Goal: Information Seeking & Learning: Learn about a topic

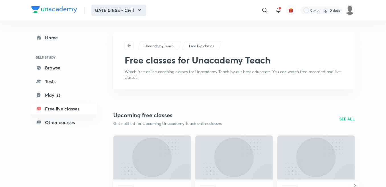
click at [131, 12] on button "GATE & ESE - Civil" at bounding box center [118, 10] width 55 height 11
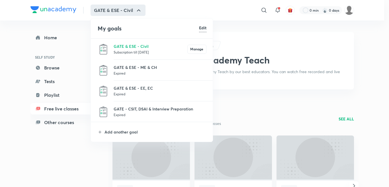
click at [125, 53] on p "Subscription till 22 Mar 2026" at bounding box center [151, 52] width 74 height 6
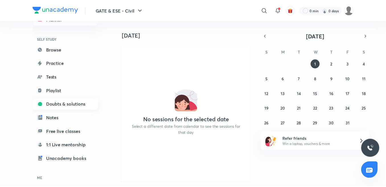
scroll to position [56, 0]
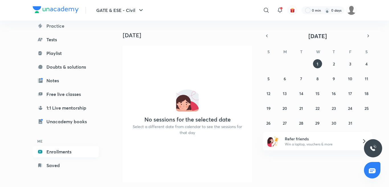
click at [62, 150] on link "Enrollments" at bounding box center [66, 151] width 66 height 11
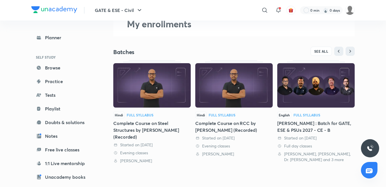
scroll to position [57, 0]
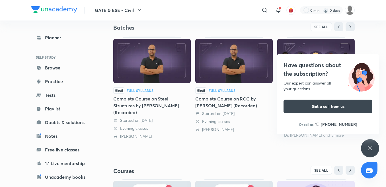
click at [324, 64] on h4 "Have questions about the subscription?" at bounding box center [328, 69] width 89 height 17
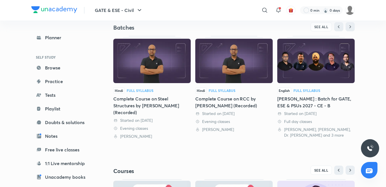
click at [167, 113] on div "Complete Course on Steel Structures by Vivek Gupta (Recorded)" at bounding box center [151, 105] width 77 height 21
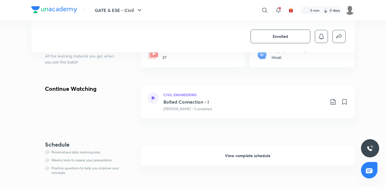
scroll to position [171, 0]
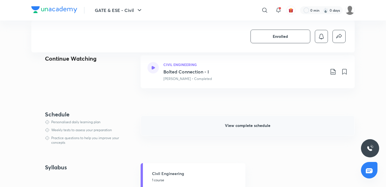
click at [260, 125] on span "View complete schedule" at bounding box center [248, 126] width 46 height 6
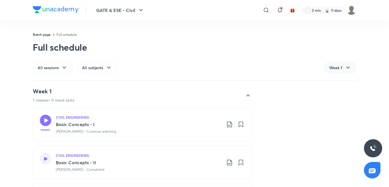
click at [348, 69] on icon at bounding box center [348, 67] width 7 height 7
click at [244, 99] on div at bounding box center [248, 96] width 14 height 14
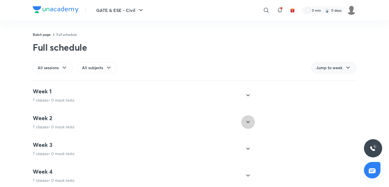
click at [245, 122] on icon at bounding box center [248, 122] width 7 height 7
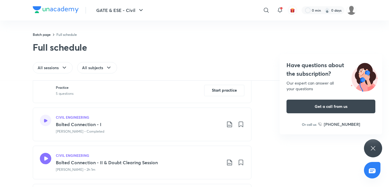
scroll to position [114, 0]
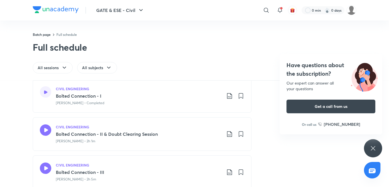
click at [44, 93] on icon at bounding box center [45, 91] width 3 height 3
